Goal: Register for event/course

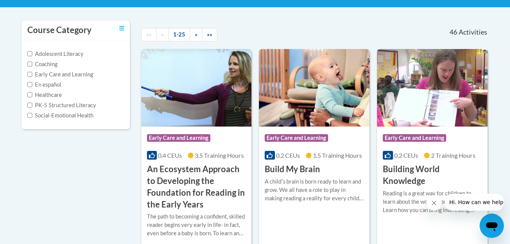
scroll to position [151, 0]
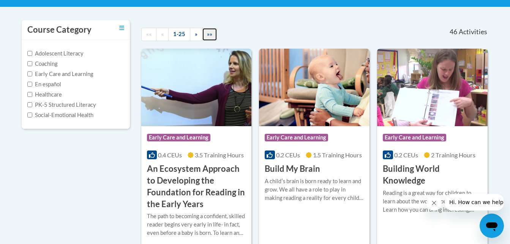
click at [202, 31] on link "»»" at bounding box center [209, 34] width 15 height 13
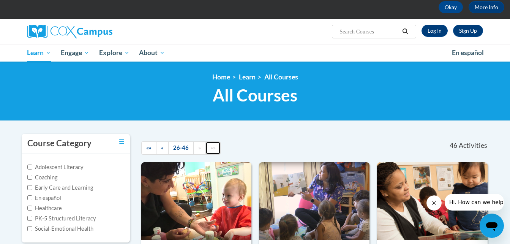
scroll to position [0, 0]
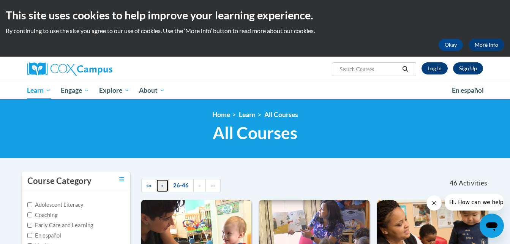
click at [164, 187] on link "«" at bounding box center [162, 185] width 13 height 13
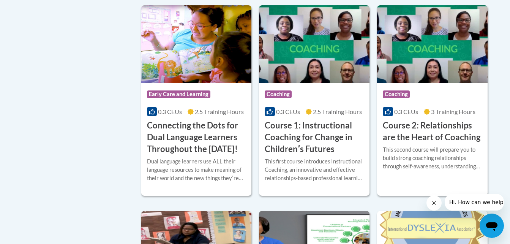
scroll to position [419, 0]
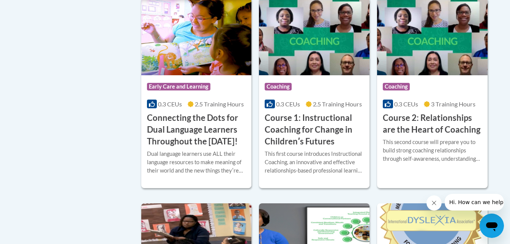
click at [218, 134] on h3 "Connecting the Dots for Dual Language Learners Throughout the Preschool Day!" at bounding box center [196, 129] width 99 height 35
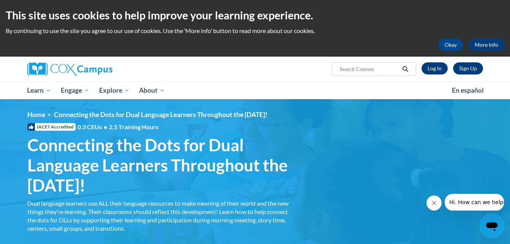
click at [427, 203] on button "Close message from company" at bounding box center [433, 202] width 15 height 15
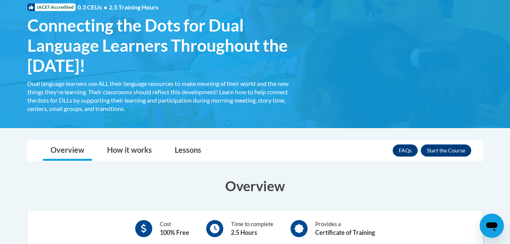
scroll to position [118, 0]
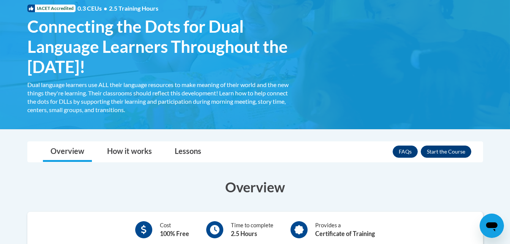
click at [454, 149] on button "Enroll" at bounding box center [445, 151] width 50 height 12
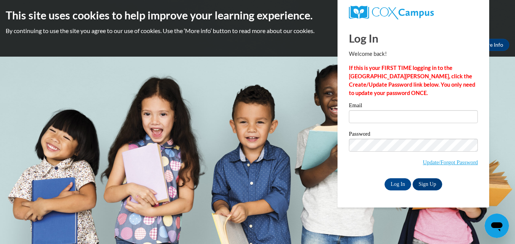
click at [424, 132] on label "Password" at bounding box center [413, 135] width 129 height 8
click at [438, 159] on link "Update/Forgot Password" at bounding box center [450, 162] width 55 height 6
click at [423, 182] on link "Sign Up" at bounding box center [428, 184] width 30 height 12
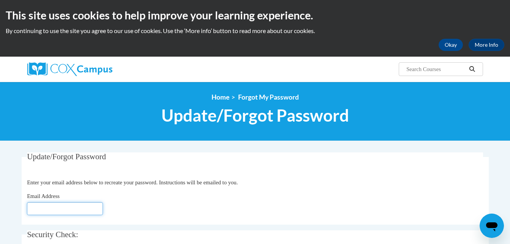
click at [97, 209] on input "Email Address" at bounding box center [65, 208] width 76 height 13
type input "mtorrespacheco@horizonohio.org"
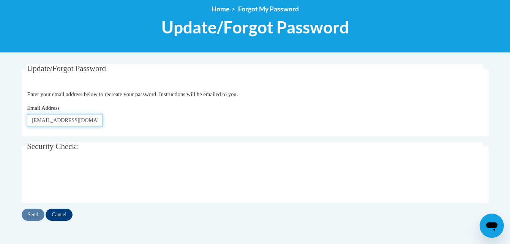
scroll to position [99, 0]
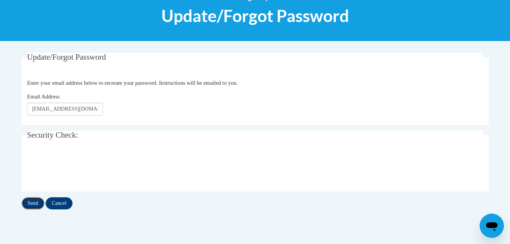
click at [33, 202] on input "Send" at bounding box center [33, 203] width 23 height 12
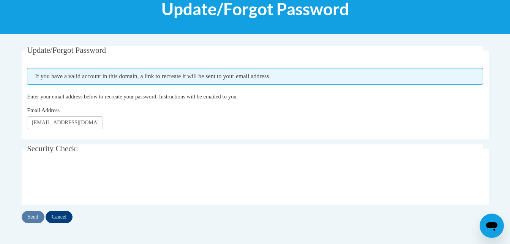
scroll to position [116, 0]
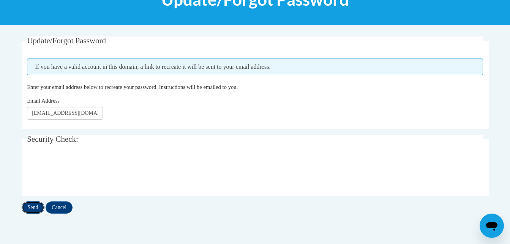
click at [38, 208] on input "Send" at bounding box center [33, 207] width 23 height 12
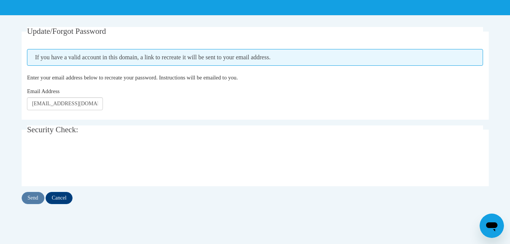
scroll to position [127, 0]
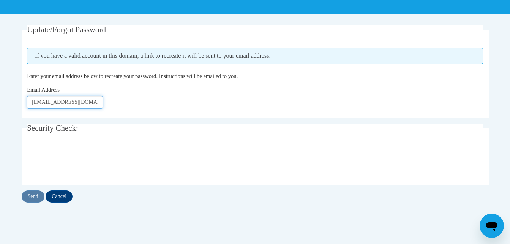
click at [100, 102] on input "mtorrespacheco@horizonohio.org" at bounding box center [65, 102] width 76 height 13
click at [100, 102] on input "mtorrespa.org" at bounding box center [65, 102] width 76 height 13
type input "m"
type input "brebaneliezer96@gmail.com"
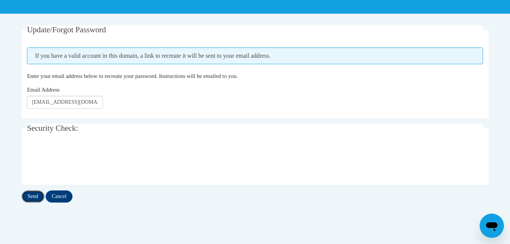
click at [32, 197] on input "Send" at bounding box center [33, 196] width 23 height 12
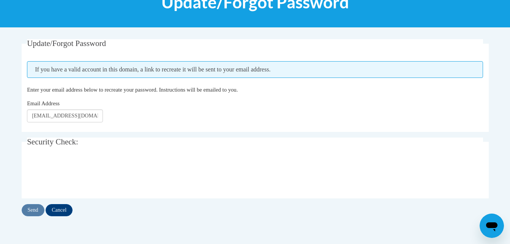
scroll to position [112, 0]
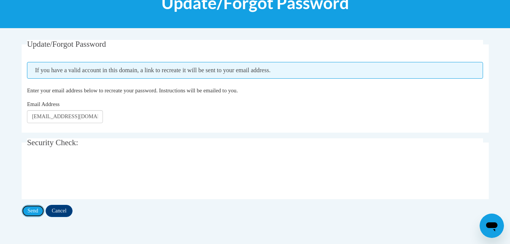
click at [32, 209] on input "Send" at bounding box center [33, 210] width 23 height 12
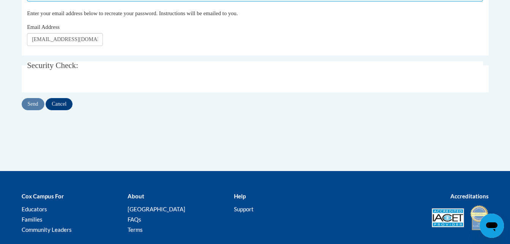
scroll to position [116, 0]
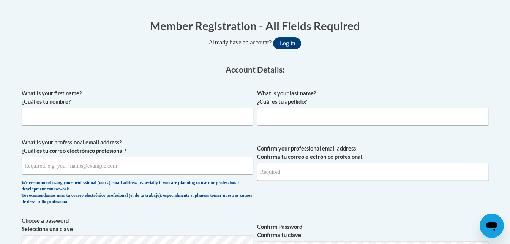
scroll to position [147, 0]
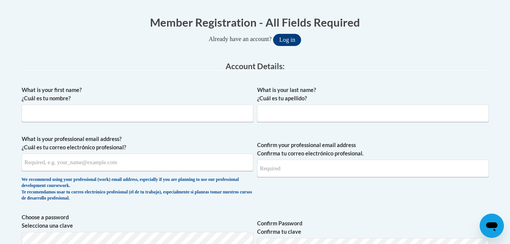
click at [147, 109] on input "What is your first name? ¿Cuál es tu nombre?" at bounding box center [137, 112] width 231 height 17
type input "[PERSON_NAME]"
type input "[EMAIL_ADDRESS][DOMAIN_NAME]"
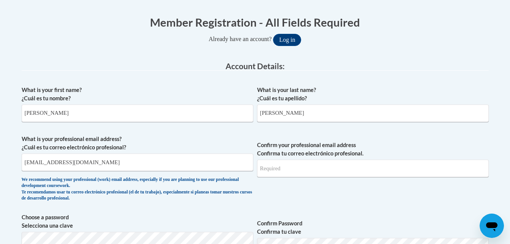
type input "[EMAIL_ADDRESS][DOMAIN_NAME]"
click at [117, 169] on input "[EMAIL_ADDRESS][DOMAIN_NAME]" at bounding box center [137, 161] width 231 height 17
type input "b"
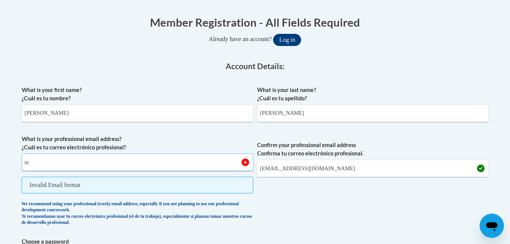
type input "[EMAIL_ADDRESS][DOMAIN_NAME]"
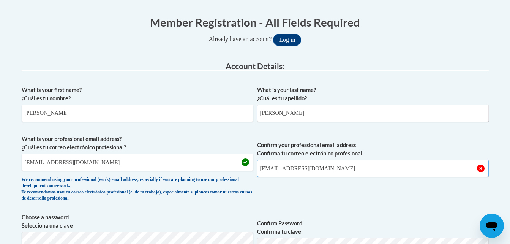
click at [375, 173] on input "[EMAIL_ADDRESS][DOMAIN_NAME]" at bounding box center [372, 167] width 231 height 17
type input "b"
type input ","
type input "[EMAIL_ADDRESS][DOMAIN_NAME]"
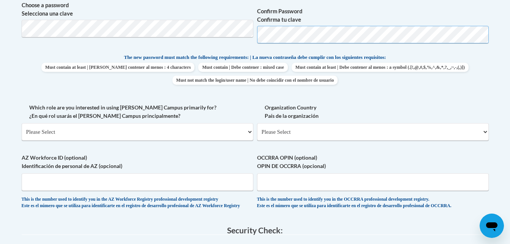
scroll to position [368, 0]
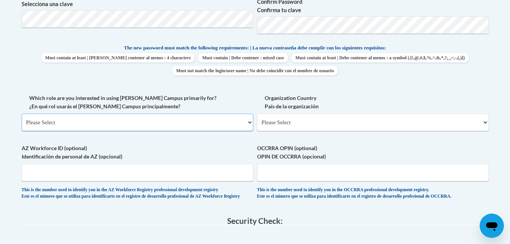
click at [249, 123] on select "Please Select College/University | Colegio/Universidad Community/Nonprofit Part…" at bounding box center [137, 121] width 231 height 17
select select "fbf2d438-af2f-41f8-98f1-81c410e29de3"
click at [22, 113] on select "Please Select College/University | Colegio/Universidad Community/Nonprofit Part…" at bounding box center [137, 121] width 231 height 17
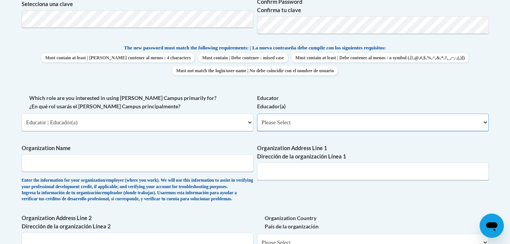
click at [304, 126] on select "Please Select Early Learning/Daycare Teacher/Family Home Care Provider | Maestr…" at bounding box center [372, 121] width 231 height 17
select select "5e2af403-4f2c-4e49-a02f-103e55d7b75b"
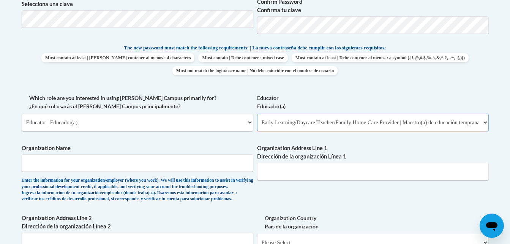
click at [257, 113] on select "Please Select Early Learning/Daycare Teacher/Family Home Care Provider | Maestr…" at bounding box center [372, 121] width 231 height 17
click at [37, 165] on input "Organization Name" at bounding box center [137, 162] width 231 height 17
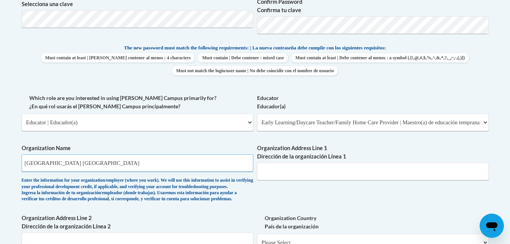
type input "Horizon Education Center Southside Lorain"
click at [295, 177] on input "Organization Address Line 1 Dirección de la organización Línea 1" at bounding box center [372, 170] width 231 height 17
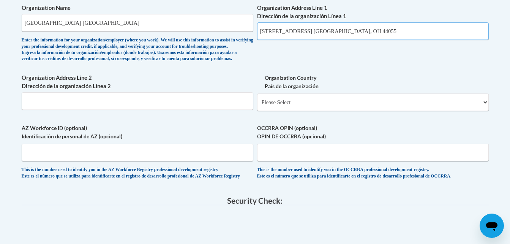
scroll to position [506, 0]
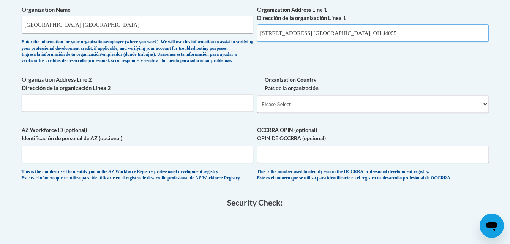
type input "4911 Grove Ave. Lorain, OH 44055"
click at [481, 113] on select "Please Select United States | Estados Unidos Outside of the United States | Fue…" at bounding box center [372, 103] width 231 height 17
select select "ad49bcad-a171-4b2e-b99c-48b446064914"
click at [257, 107] on select "Please Select United States | Estados Unidos Outside of the United States | Fue…" at bounding box center [372, 103] width 231 height 17
select select
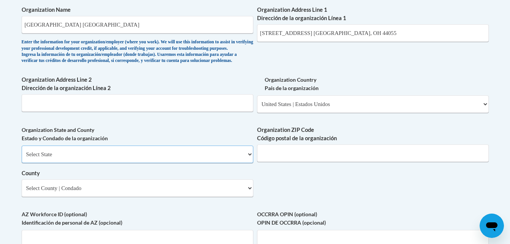
click at [245, 163] on select "Select State Alabama Alaska Arizona Arkansas California Colorado Connecticut De…" at bounding box center [137, 153] width 231 height 17
select select "Ohio"
click at [22, 158] on select "Select State Alabama Alaska Arizona Arkansas California Colorado Connecticut De…" at bounding box center [137, 153] width 231 height 17
click at [349, 32] on input "4911 Grove Ave. Lorain, OH 44055" at bounding box center [372, 32] width 231 height 17
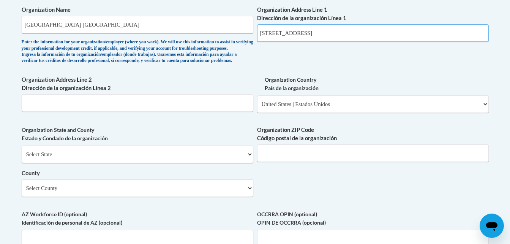
type input "4911 Grove Ave."
click at [365, 162] on input "Organization ZIP Code Código postal de la organización" at bounding box center [372, 152] width 231 height 17
type input "44055"
click at [204, 197] on select "Select County Adams Allen Ashland Ashtabula Athens Auglaize Belmont Brown Butle…" at bounding box center [137, 187] width 231 height 17
select select "Lorain"
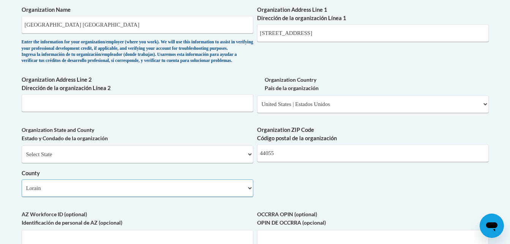
click at [22, 192] on select "Select County Adams Allen Ashland Ashtabula Athens Auglaize Belmont Brown Butle…" at bounding box center [137, 187] width 231 height 17
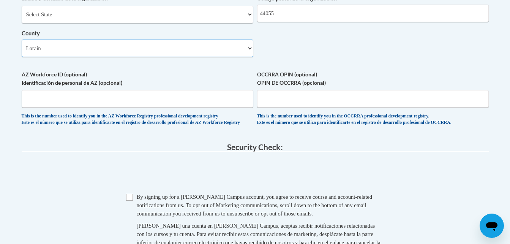
scroll to position [644, 0]
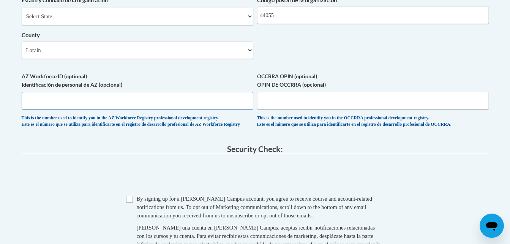
click at [211, 109] on input "AZ Workforce ID (optional) Identificación de personal de AZ (opcional)" at bounding box center [137, 100] width 231 height 17
click at [282, 109] on input "OCCRRA OPIN (optional) OPIN DE OCCRRA (opcional)" at bounding box center [372, 100] width 231 height 17
click at [272, 109] on input "11463212" at bounding box center [372, 100] width 231 height 17
type input "1146-3212"
click at [182, 109] on input "AZ Workforce ID (optional) Identificación de personal de AZ (opcional)" at bounding box center [137, 100] width 231 height 17
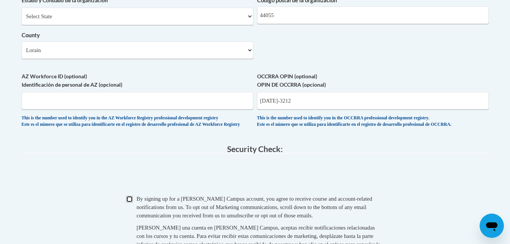
click at [127, 202] on input "Checkbox" at bounding box center [129, 198] width 7 height 7
checkbox input "true"
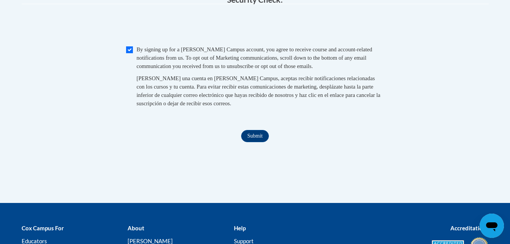
scroll to position [801, 0]
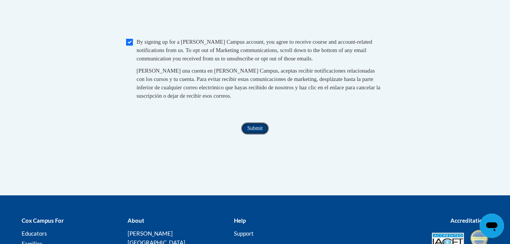
click at [255, 134] on input "Submit" at bounding box center [254, 128] width 27 height 12
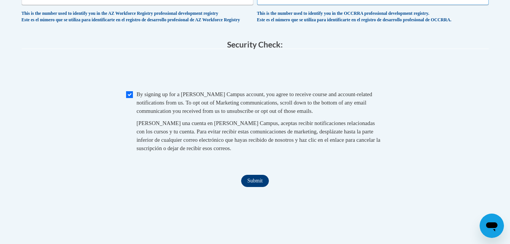
type input "11463212"
click at [250, 187] on input "Submit" at bounding box center [254, 181] width 27 height 12
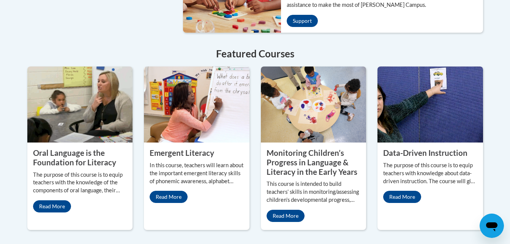
scroll to position [660, 0]
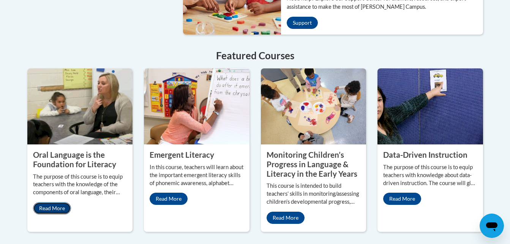
click at [60, 202] on link "Read More" at bounding box center [52, 208] width 38 height 12
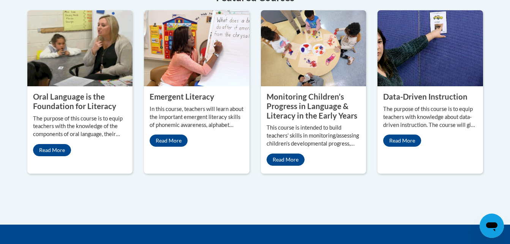
scroll to position [725, 0]
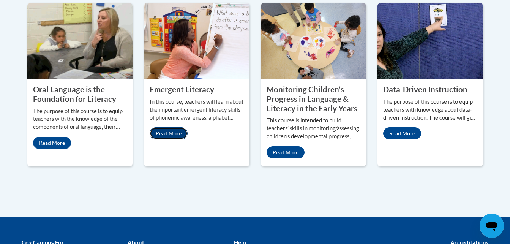
click at [177, 127] on link "Read More" at bounding box center [168, 133] width 38 height 12
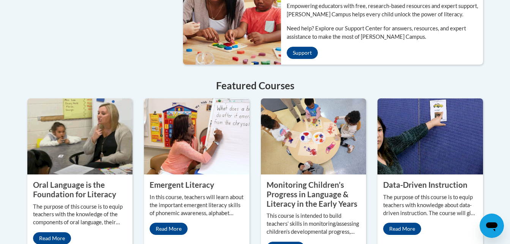
scroll to position [632, 0]
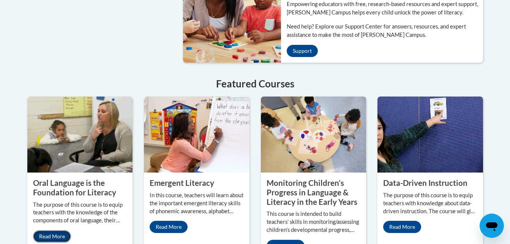
click at [60, 230] on link "Read More" at bounding box center [52, 236] width 38 height 12
click at [282, 239] on link "Read More" at bounding box center [285, 245] width 38 height 12
click at [174, 220] on link "Read More" at bounding box center [168, 226] width 38 height 12
click at [395, 220] on link "Read More" at bounding box center [402, 226] width 38 height 12
click at [60, 230] on link "Read More" at bounding box center [52, 236] width 38 height 12
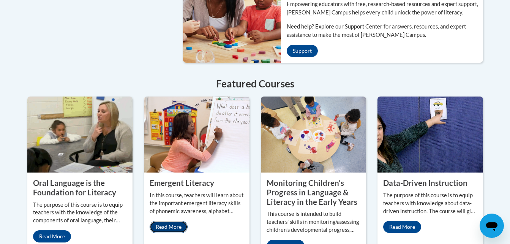
click at [171, 220] on link "Read More" at bounding box center [168, 226] width 38 height 12
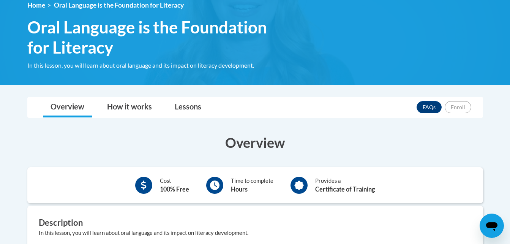
scroll to position [124, 0]
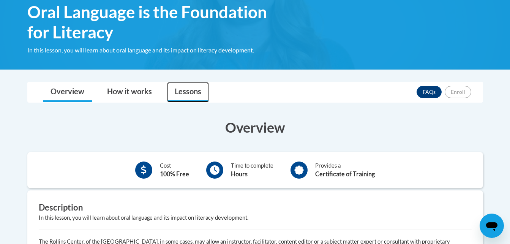
click at [189, 85] on link "Lessons" at bounding box center [188, 92] width 42 height 20
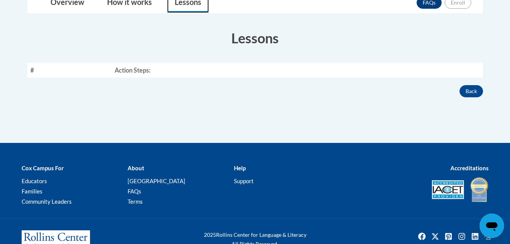
scroll to position [214, 0]
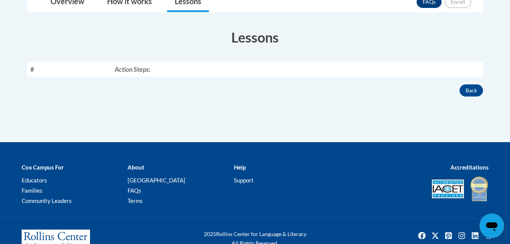
click at [131, 65] on th "Action Steps:" at bounding box center [297, 69] width 371 height 15
click at [141, 3] on link "How it works" at bounding box center [129, 2] width 60 height 20
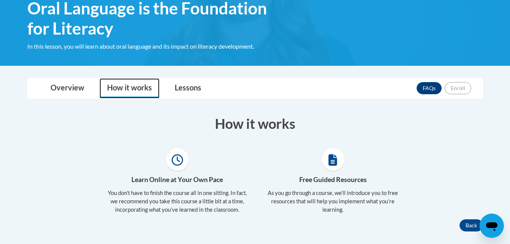
scroll to position [126, 0]
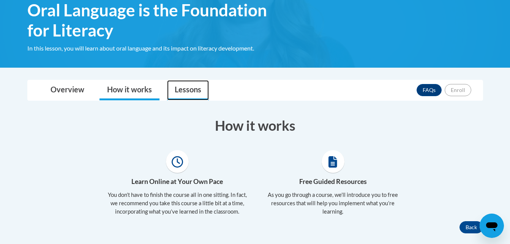
click at [184, 90] on link "Lessons" at bounding box center [188, 90] width 42 height 20
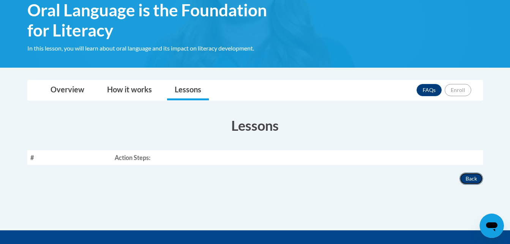
click at [471, 180] on button "Back" at bounding box center [471, 178] width 24 height 12
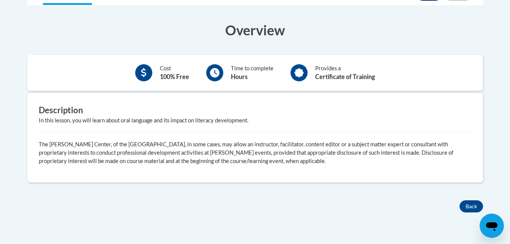
scroll to position [250, 0]
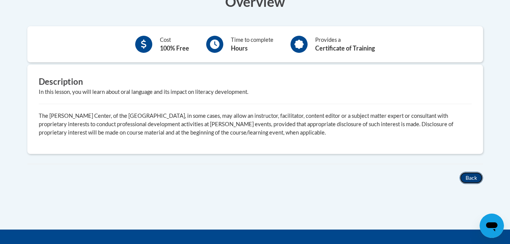
click at [466, 178] on button "Back" at bounding box center [471, 177] width 24 height 12
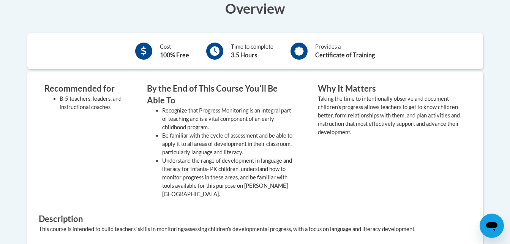
scroll to position [136, 0]
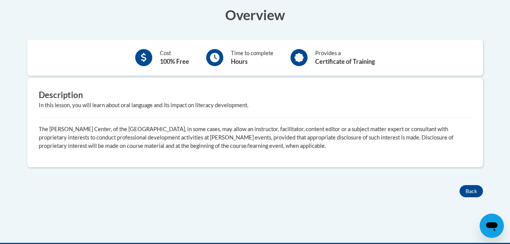
scroll to position [238, 0]
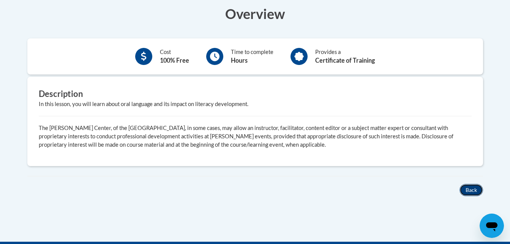
click at [470, 190] on button "Back" at bounding box center [471, 190] width 24 height 12
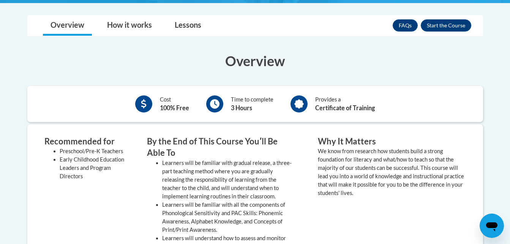
scroll to position [197, 0]
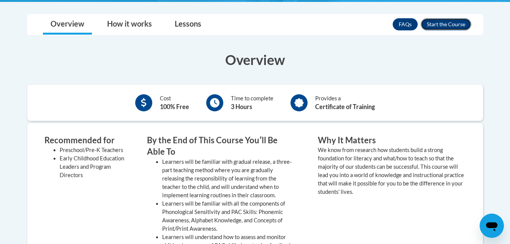
click at [462, 25] on button "Enroll" at bounding box center [445, 24] width 50 height 12
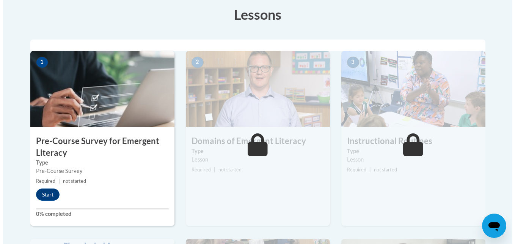
scroll to position [233, 0]
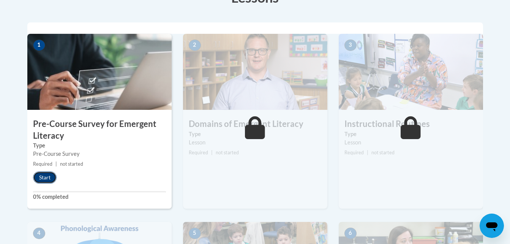
click at [48, 176] on button "Start" at bounding box center [45, 177] width 24 height 12
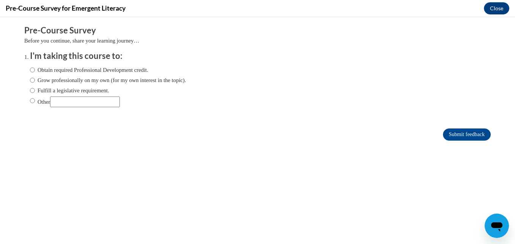
scroll to position [0, 0]
click at [30, 69] on input "Obtain required Professional Development credit." at bounding box center [32, 70] width 5 height 8
radio input "true"
click at [30, 80] on label "Grow professionally on my own (for my own interest in the topic)." at bounding box center [108, 80] width 156 height 8
click at [30, 80] on input "Grow professionally on my own (for my own interest in the topic)." at bounding box center [32, 80] width 5 height 8
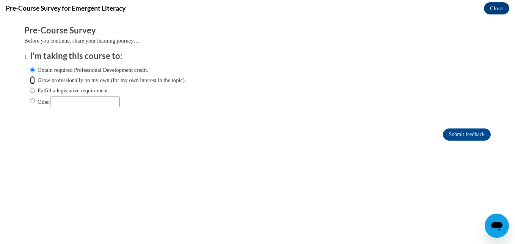
radio input "true"
click at [30, 70] on input "Obtain required Professional Development credit." at bounding box center [32, 70] width 5 height 8
radio input "true"
click at [447, 137] on input "Submit feedback" at bounding box center [467, 134] width 48 height 12
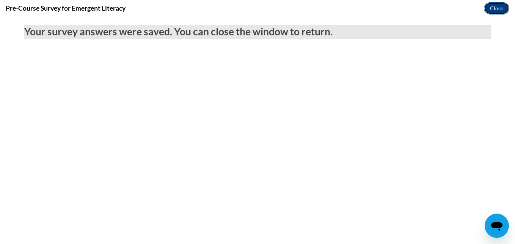
click at [494, 10] on button "Close" at bounding box center [496, 8] width 25 height 12
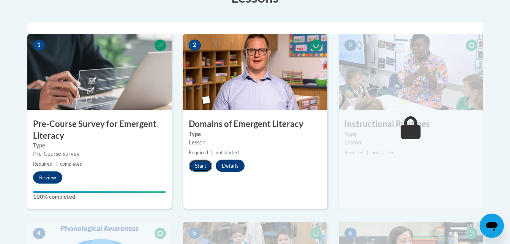
click at [197, 165] on button "Start" at bounding box center [201, 165] width 24 height 12
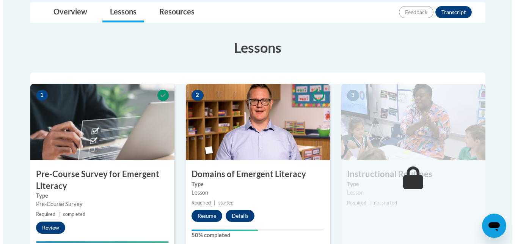
scroll to position [190, 0]
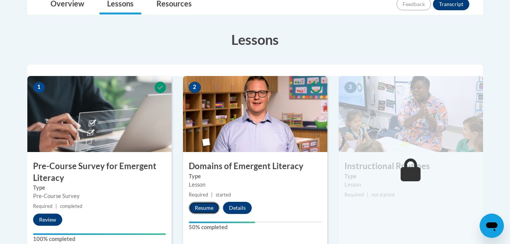
click at [208, 209] on button "Resume" at bounding box center [204, 207] width 31 height 12
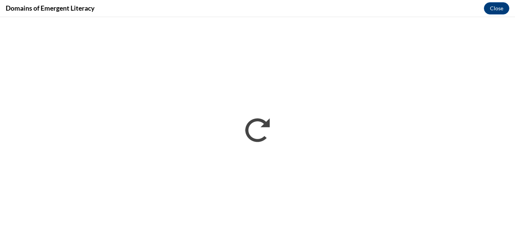
scroll to position [0, 0]
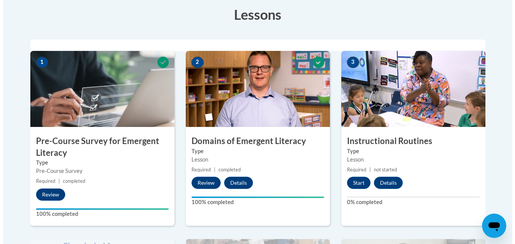
scroll to position [228, 0]
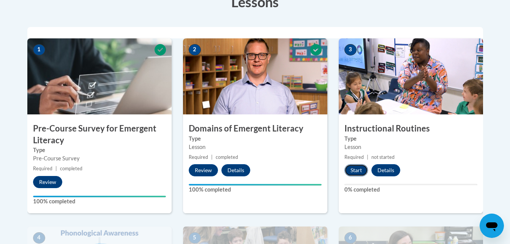
click at [359, 173] on button "Start" at bounding box center [356, 170] width 24 height 12
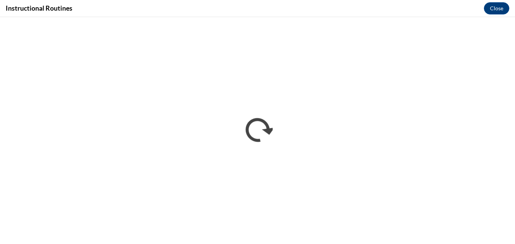
scroll to position [0, 0]
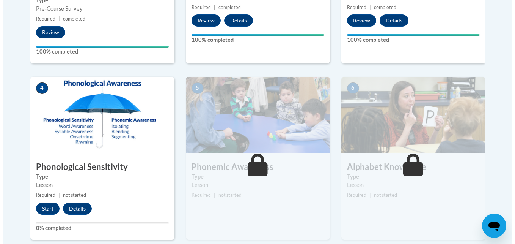
scroll to position [369, 0]
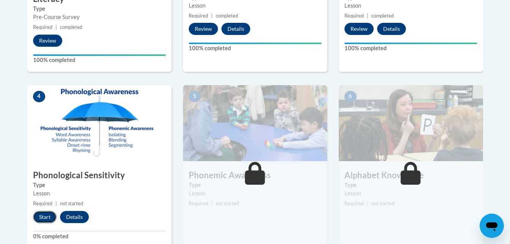
click at [49, 212] on button "Start" at bounding box center [45, 217] width 24 height 12
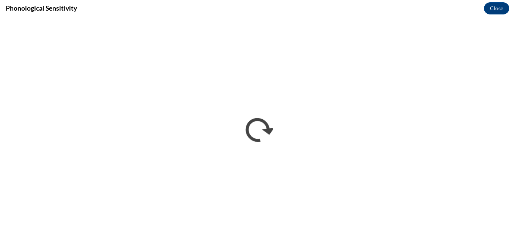
scroll to position [0, 0]
